Goal: Find specific page/section: Find specific page/section

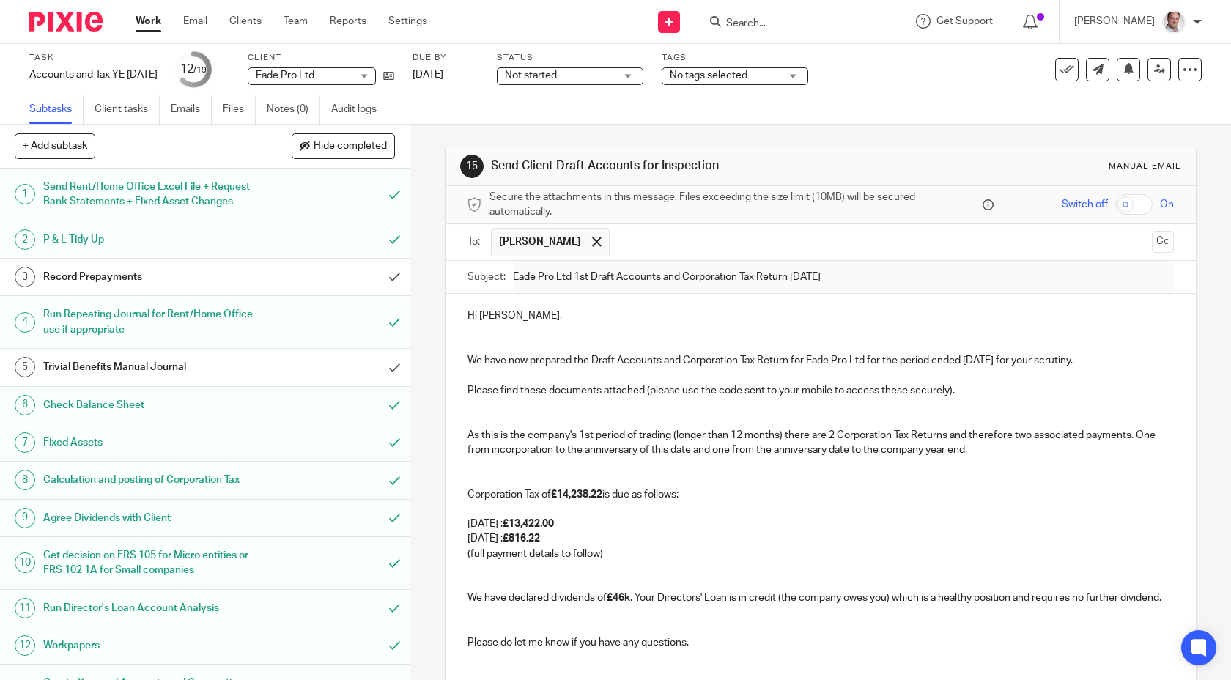
scroll to position [407, 0]
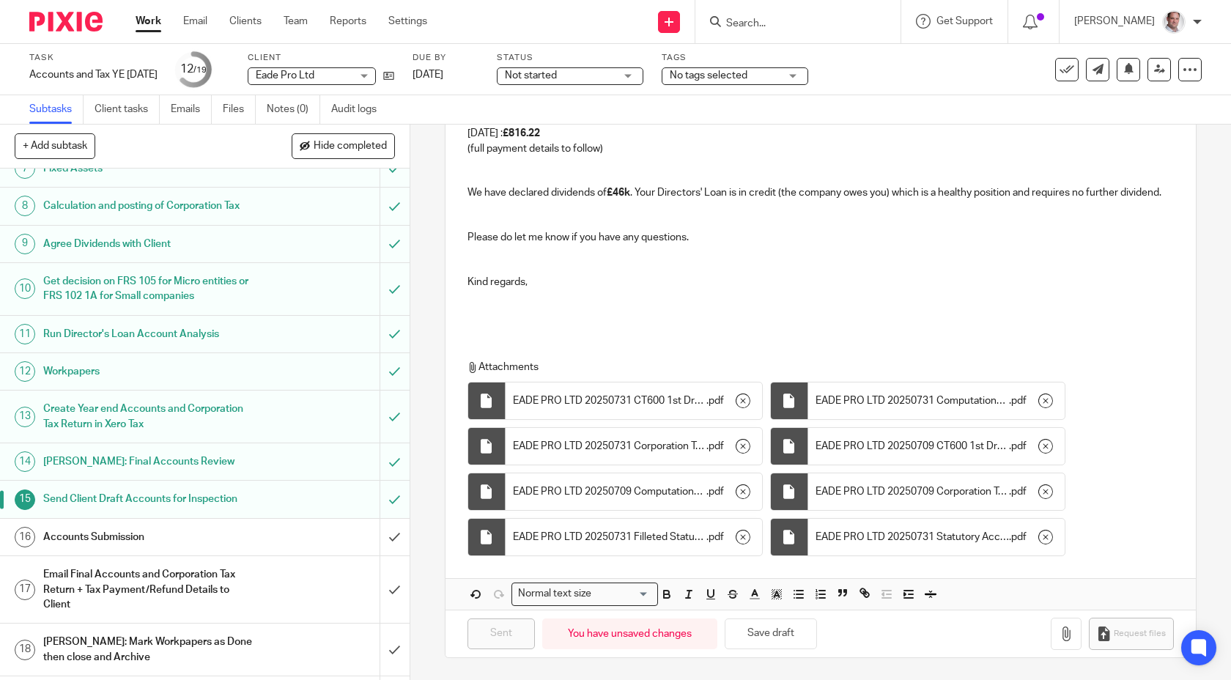
click at [797, 29] on input "Search" at bounding box center [791, 24] width 132 height 13
type input "gas dy"
click at [821, 58] on link at bounding box center [840, 63] width 237 height 34
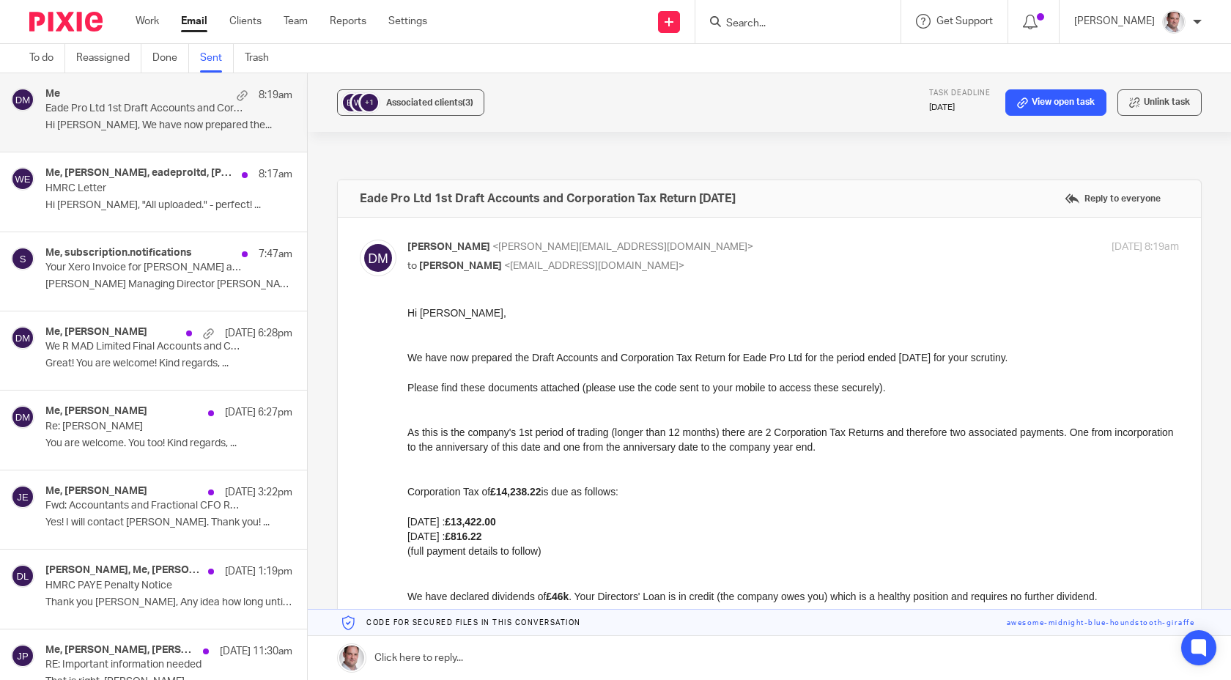
click at [805, 20] on input "Search" at bounding box center [791, 24] width 132 height 13
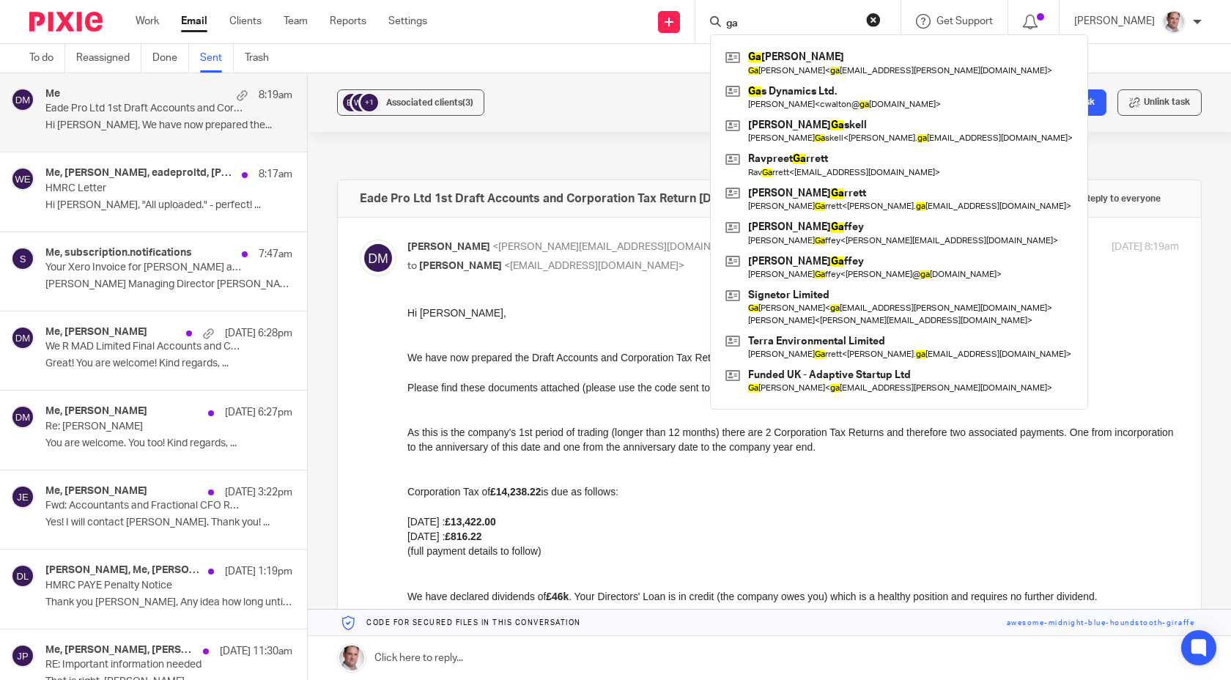
type input "ga"
click at [548, 58] on div "To do Reassigned Done Sent Trash" at bounding box center [615, 58] width 1231 height 29
